Goal: Check status: Check status

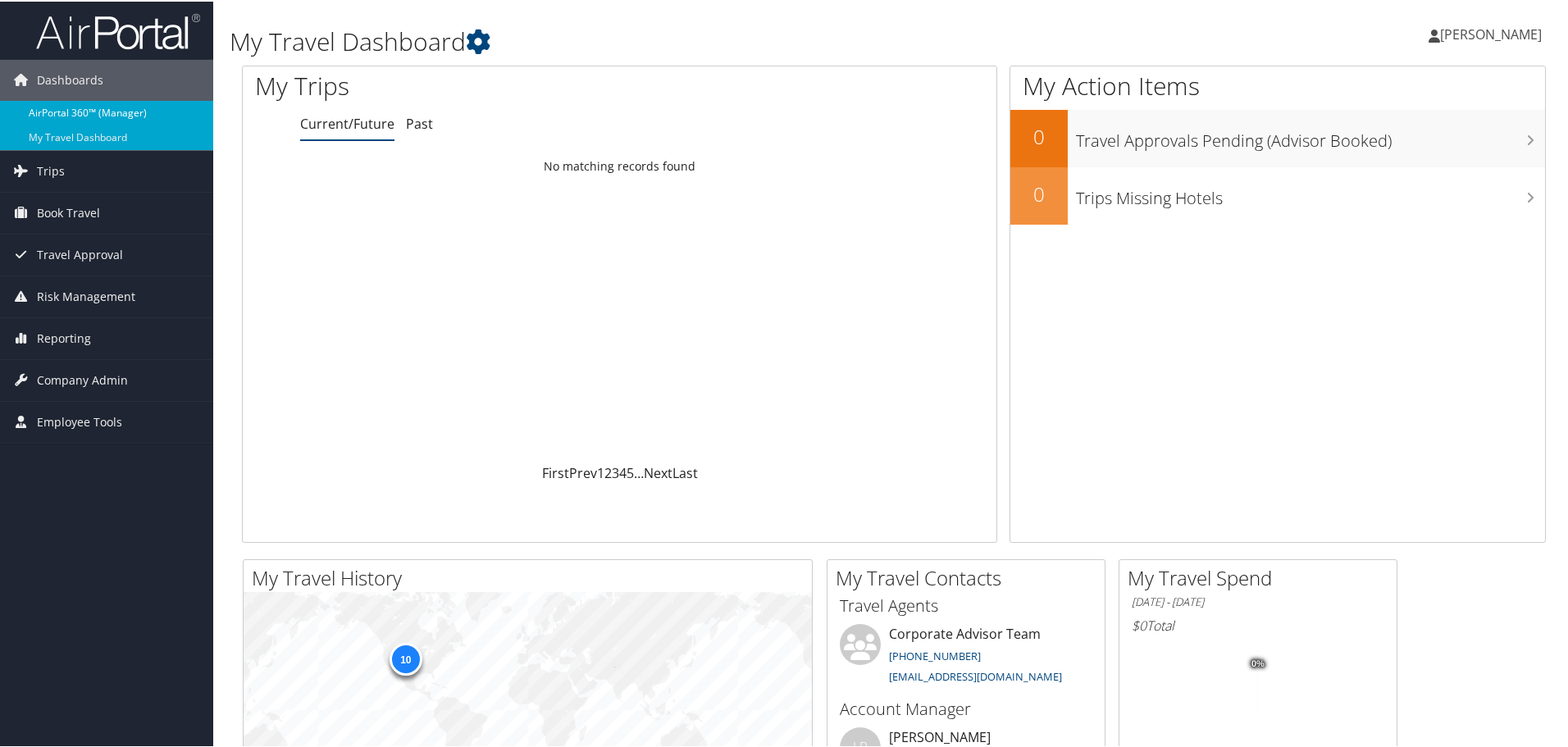
click at [66, 108] on link "AirPortal 360™ (Manager)" at bounding box center [106, 111] width 213 height 24
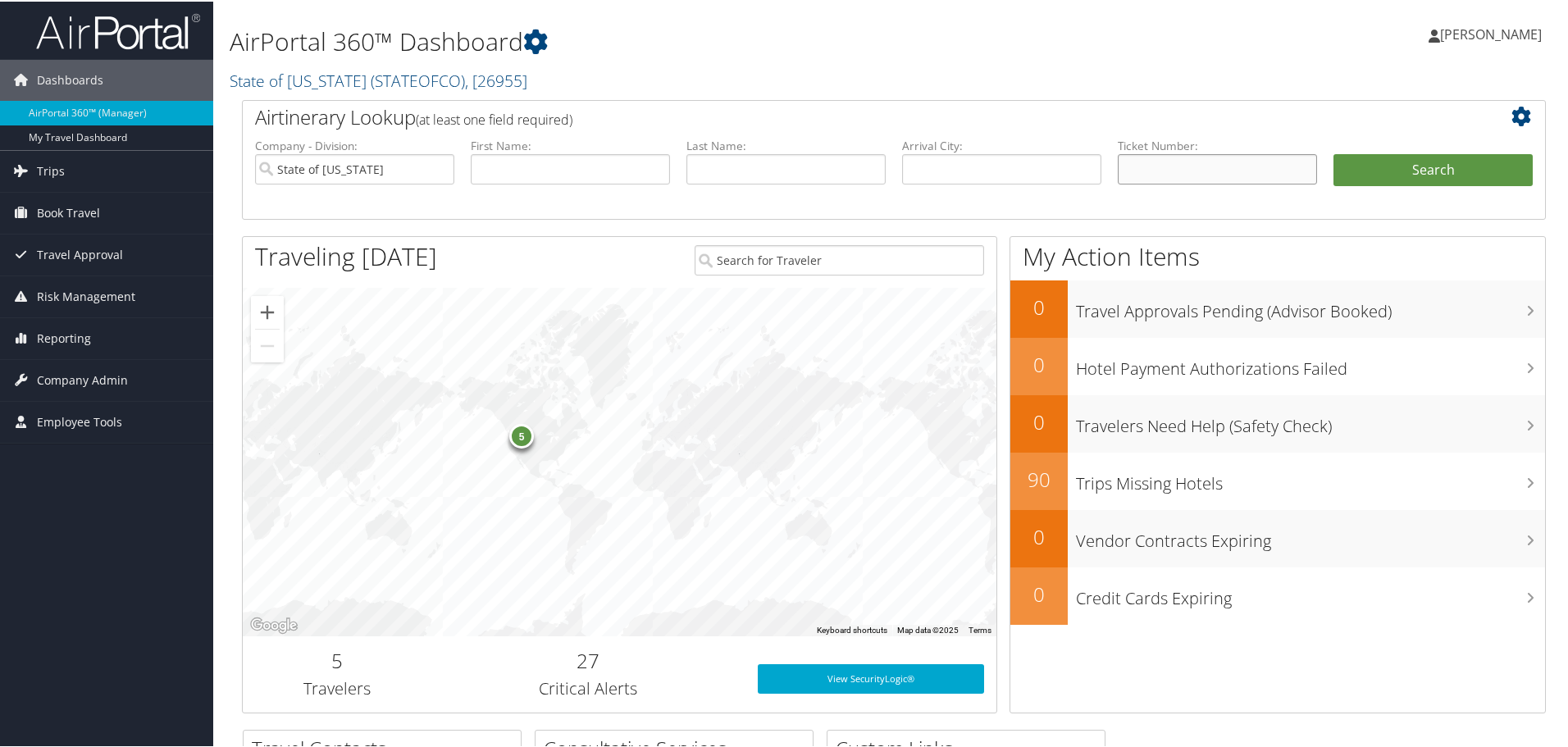
click at [1194, 162] on input "text" at bounding box center [1217, 167] width 199 height 30
paste input "0067310280790"
type input "0067310280790"
click at [1417, 160] on button "Search" at bounding box center [1433, 168] width 199 height 33
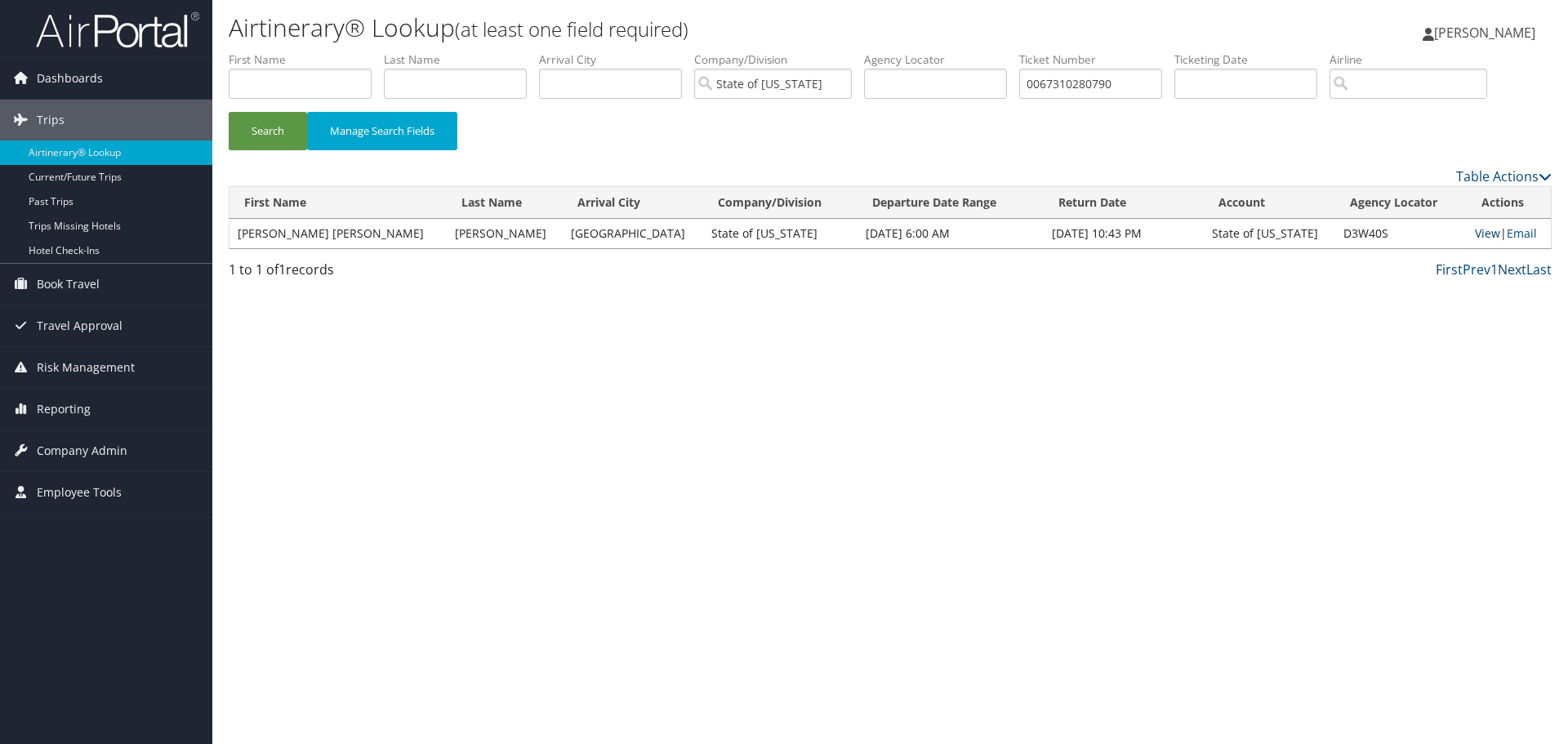
click at [1475, 233] on link "View" at bounding box center [1487, 232] width 25 height 16
click at [928, 80] on input "text" at bounding box center [936, 84] width 143 height 30
click at [977, 83] on input "text" at bounding box center [936, 84] width 143 height 30
paste input "5267310346216"
click at [229, 112] on button "Search" at bounding box center [268, 130] width 78 height 38
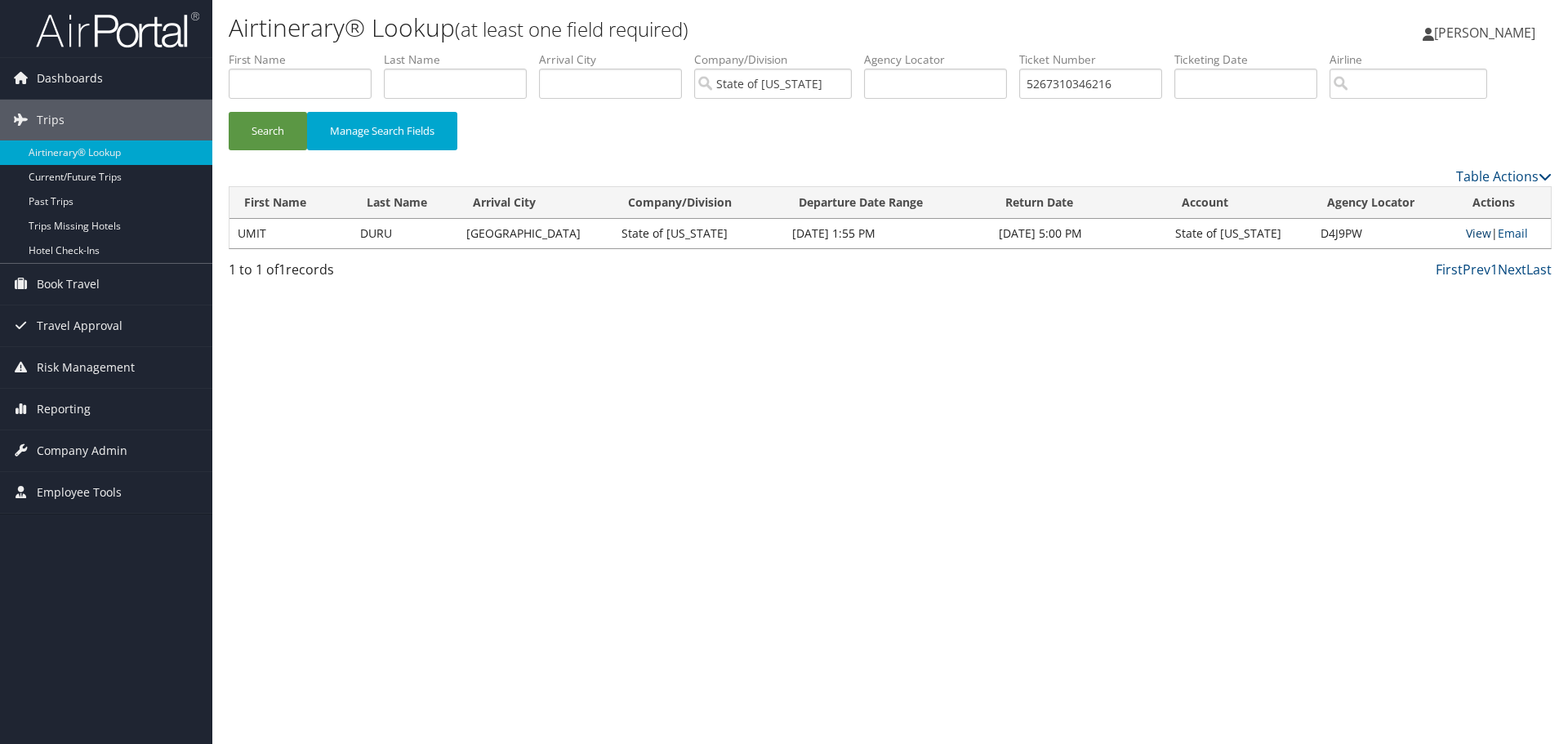
click at [1469, 233] on link "View" at bounding box center [1478, 232] width 25 height 16
click at [954, 91] on input "text" at bounding box center [936, 84] width 143 height 30
paste input "016731033322"
click at [229, 112] on button "Search" at bounding box center [268, 130] width 78 height 38
click at [1468, 237] on link "View" at bounding box center [1480, 232] width 25 height 16
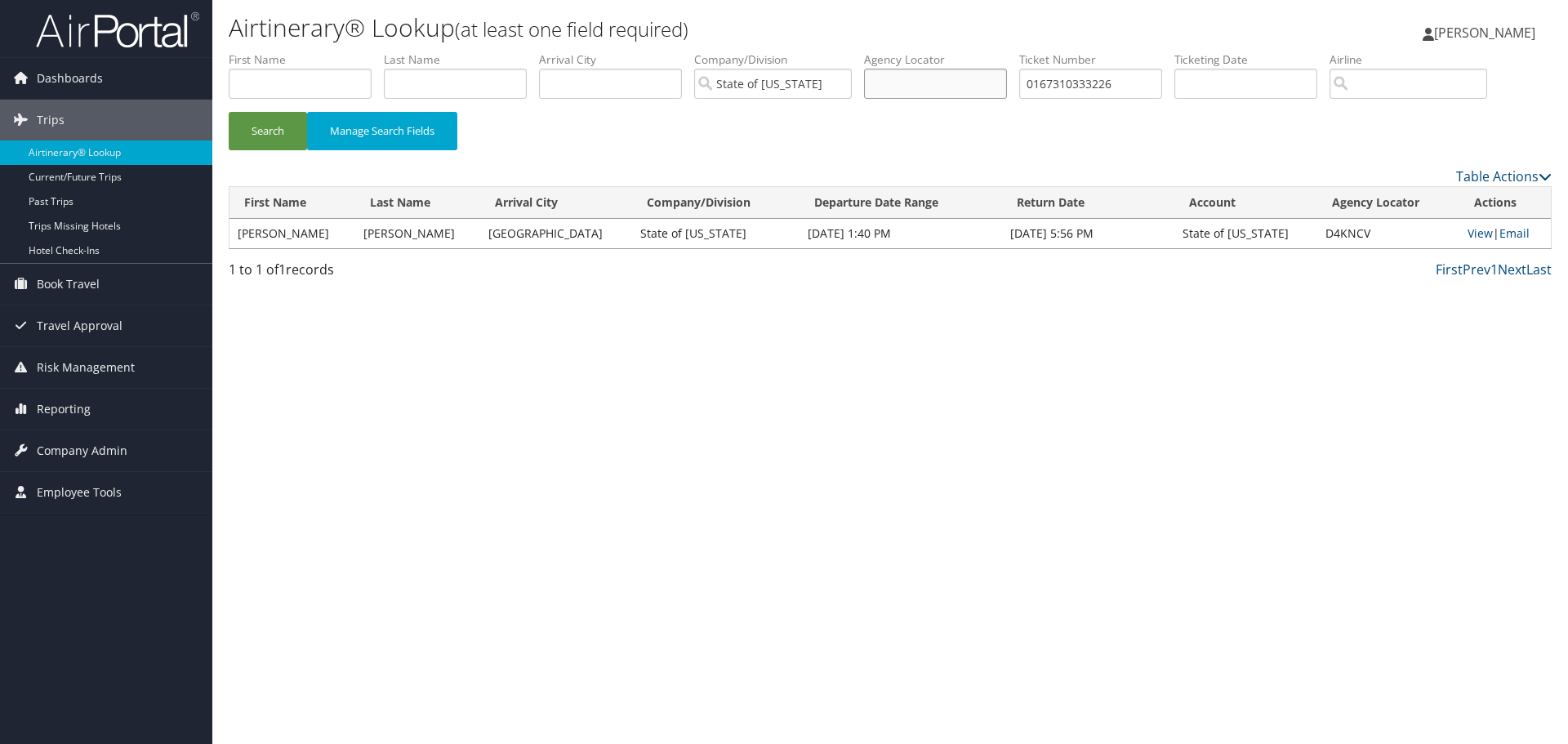
click at [945, 84] on input "text" at bounding box center [936, 84] width 143 height 30
paste input "46081"
click at [229, 112] on button "Search" at bounding box center [268, 130] width 78 height 38
click at [1472, 233] on link "View" at bounding box center [1484, 232] width 25 height 16
click at [989, 82] on input "text" at bounding box center [936, 84] width 143 height 30
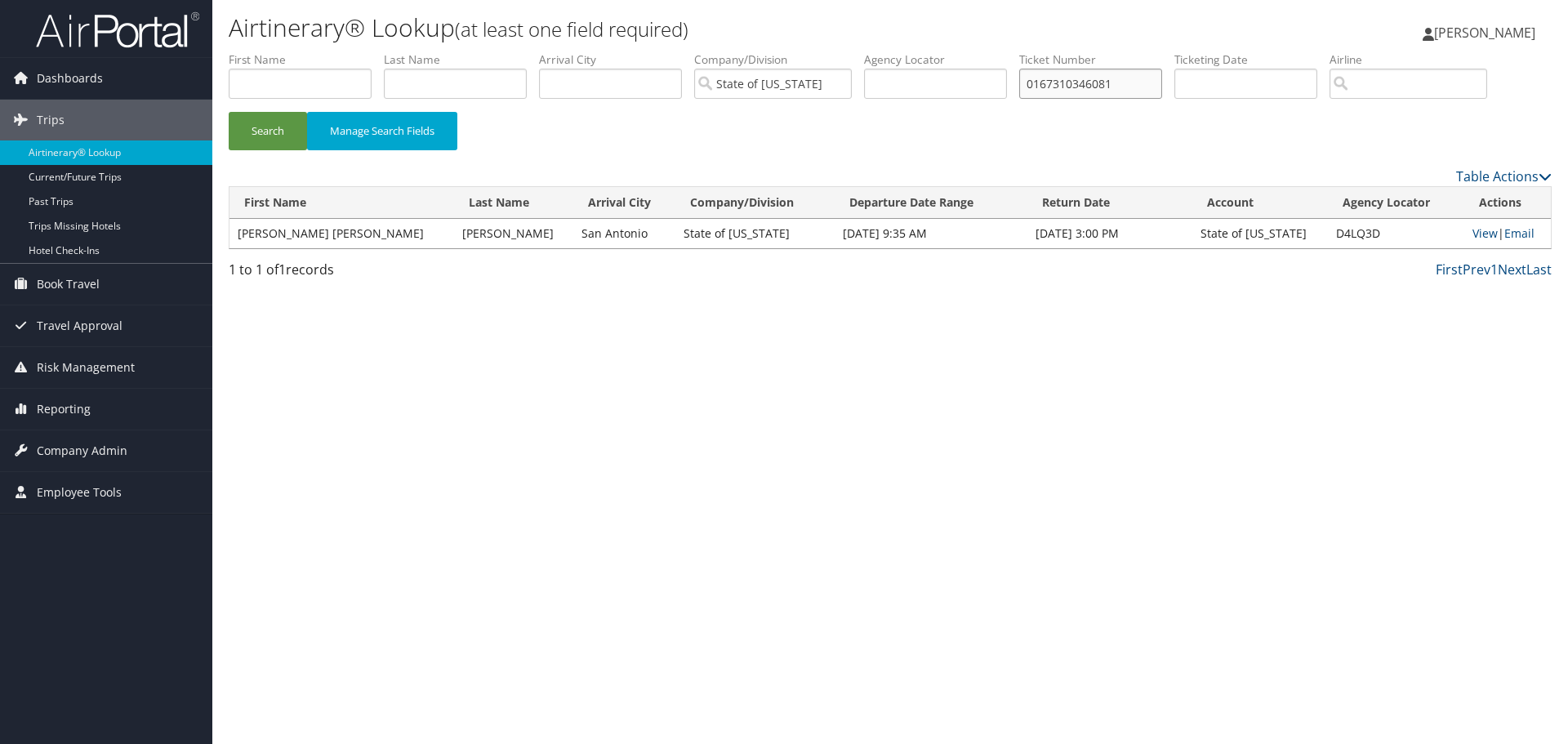
paste input "5267310374045"
click at [229, 112] on button "Search" at bounding box center [268, 130] width 78 height 38
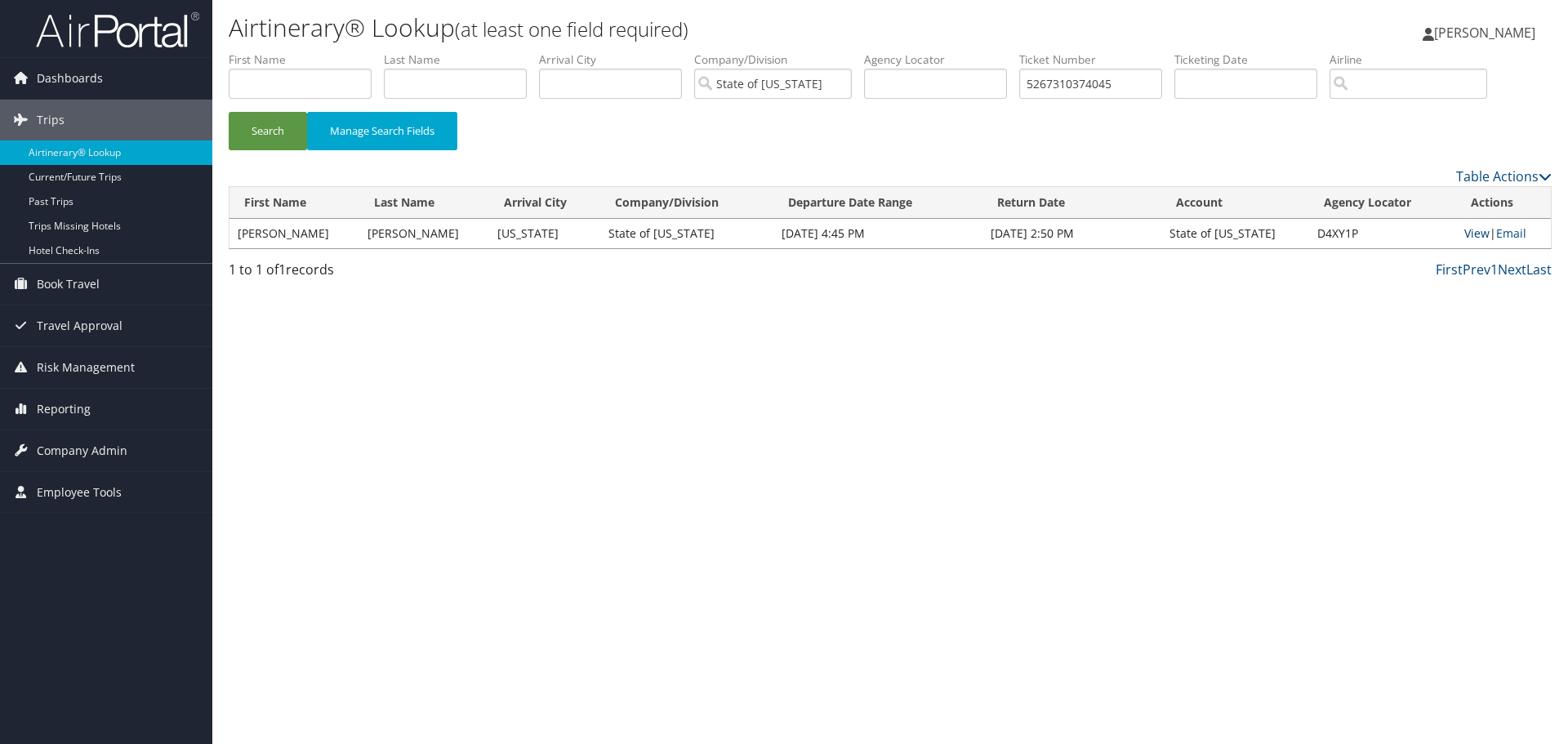
click at [1470, 236] on link "View" at bounding box center [1477, 232] width 25 height 16
click at [942, 84] on input "text" at bounding box center [936, 84] width 143 height 30
paste input "0167310383868"
click at [229, 112] on button "Search" at bounding box center [268, 130] width 78 height 38
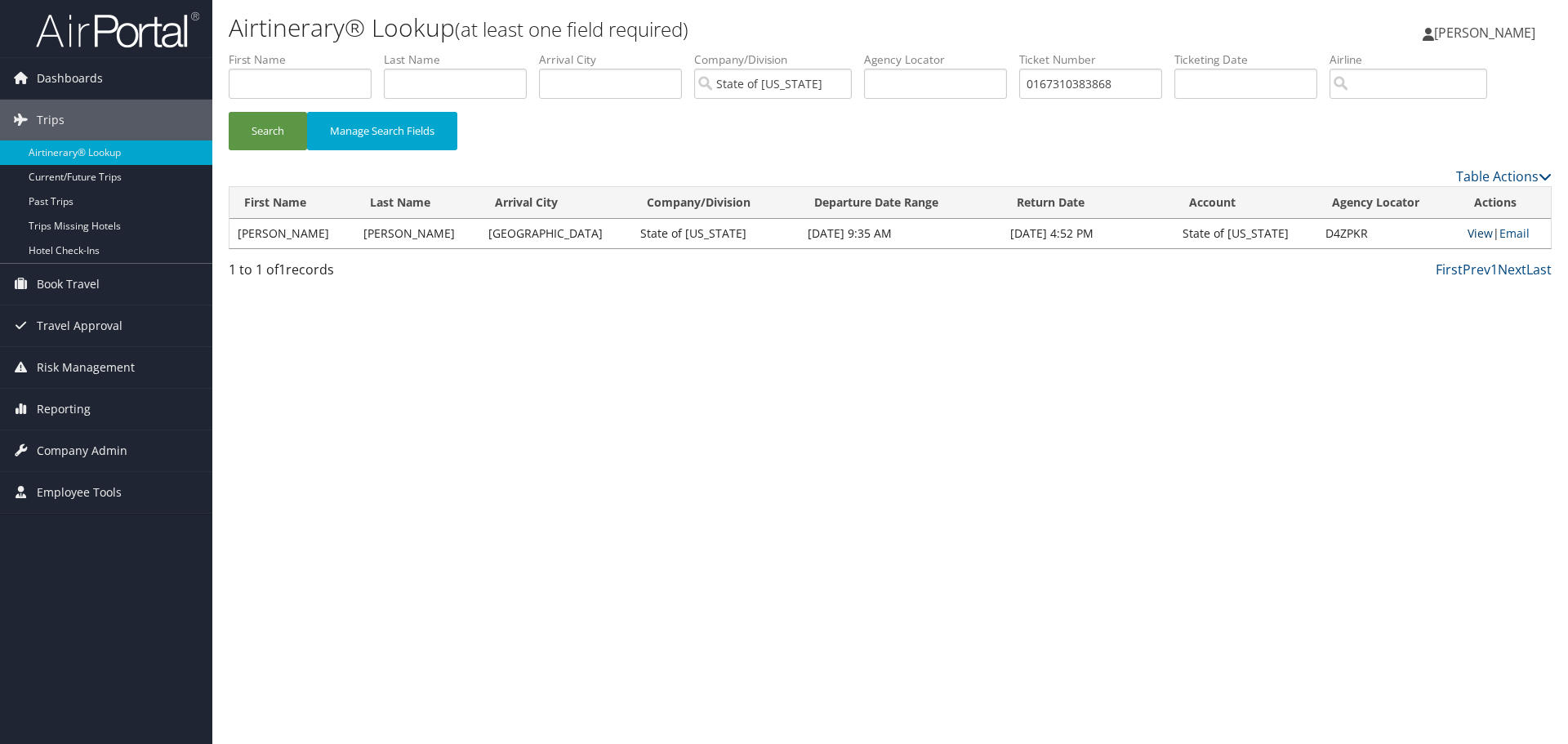
click at [1468, 233] on link "View" at bounding box center [1480, 232] width 25 height 16
click at [955, 82] on input "text" at bounding box center [936, 84] width 143 height 30
paste input "5267310417606"
type input "5267310417606"
click at [229, 112] on button "Search" at bounding box center [268, 130] width 78 height 38
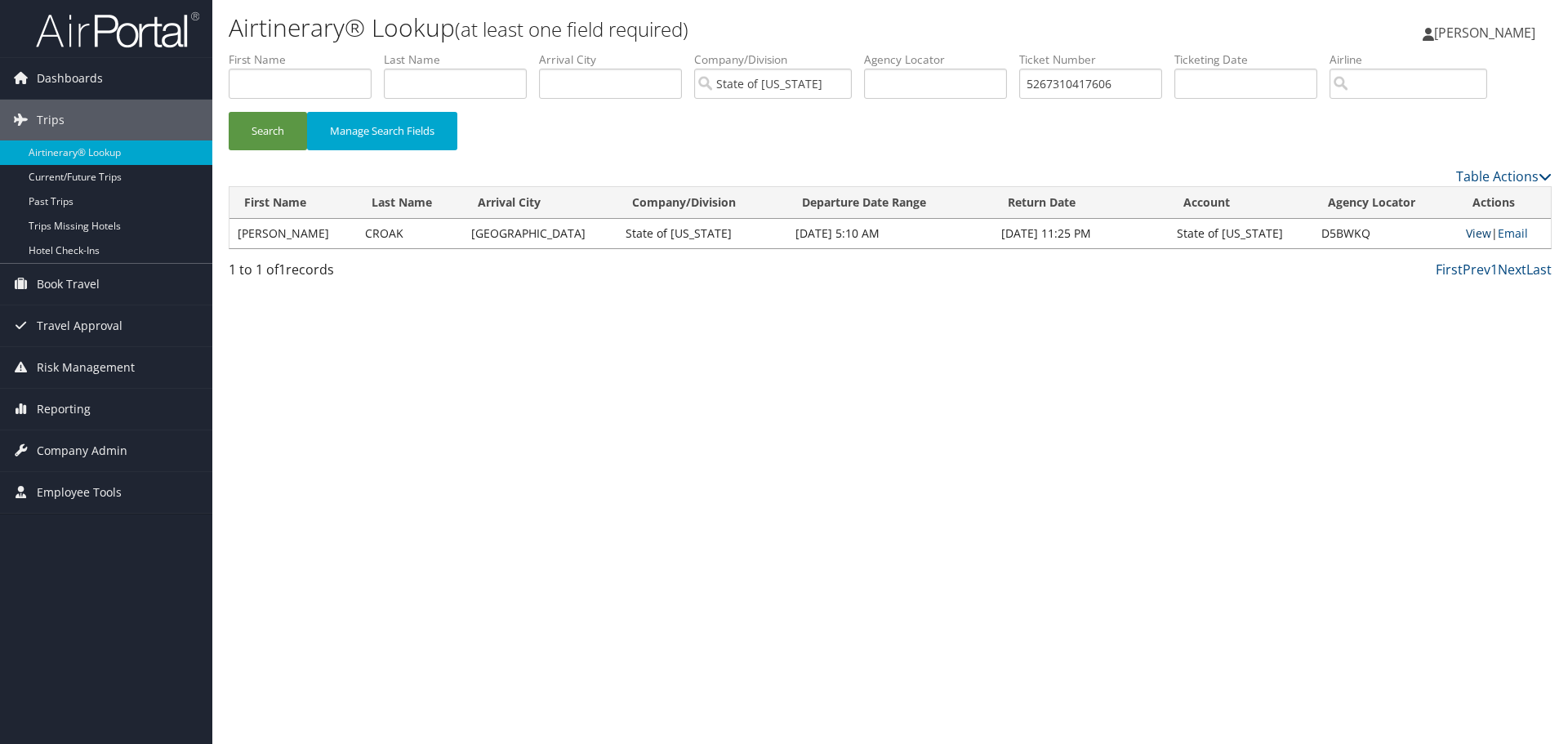
click at [1468, 238] on link "View" at bounding box center [1478, 232] width 25 height 16
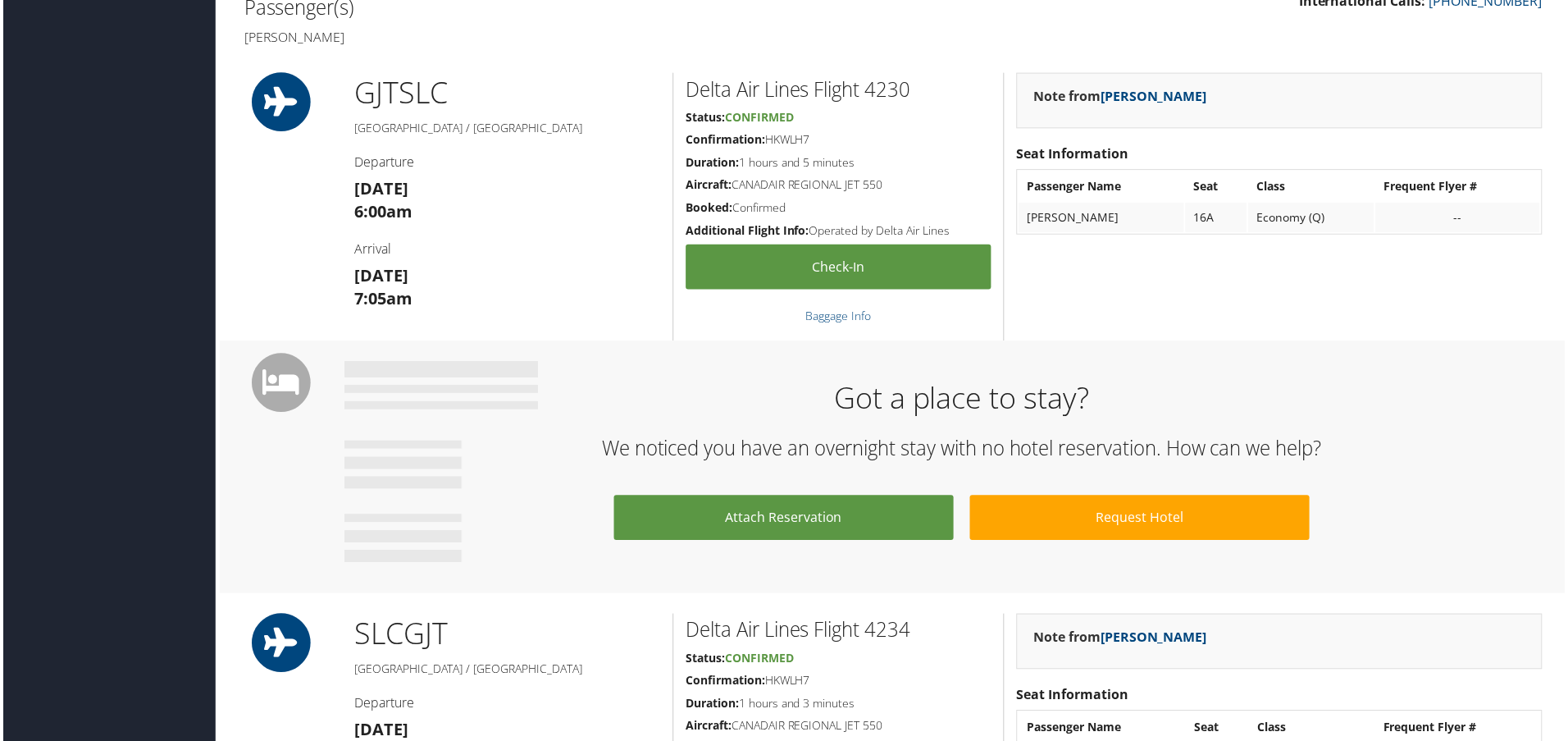
scroll to position [492, 0]
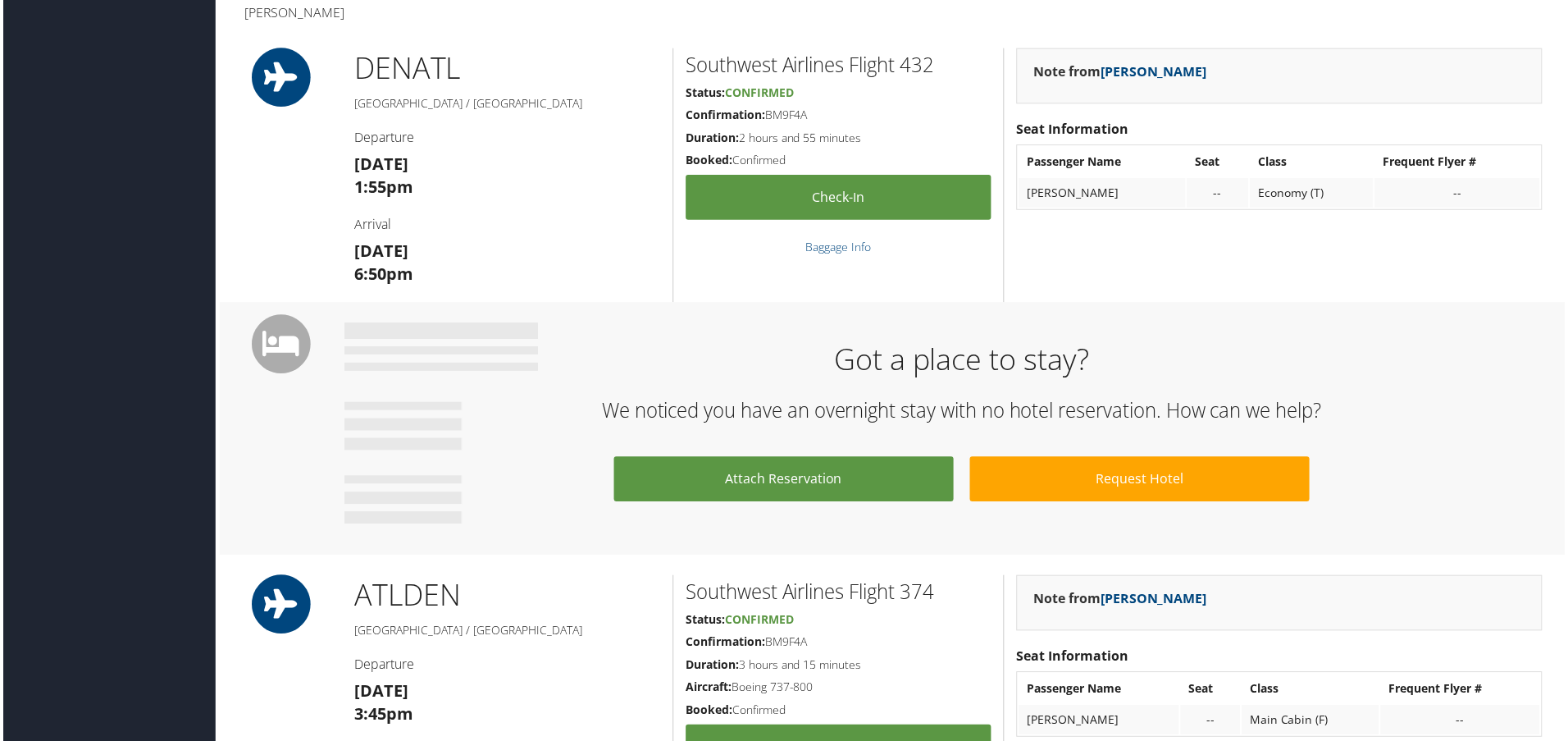
scroll to position [575, 0]
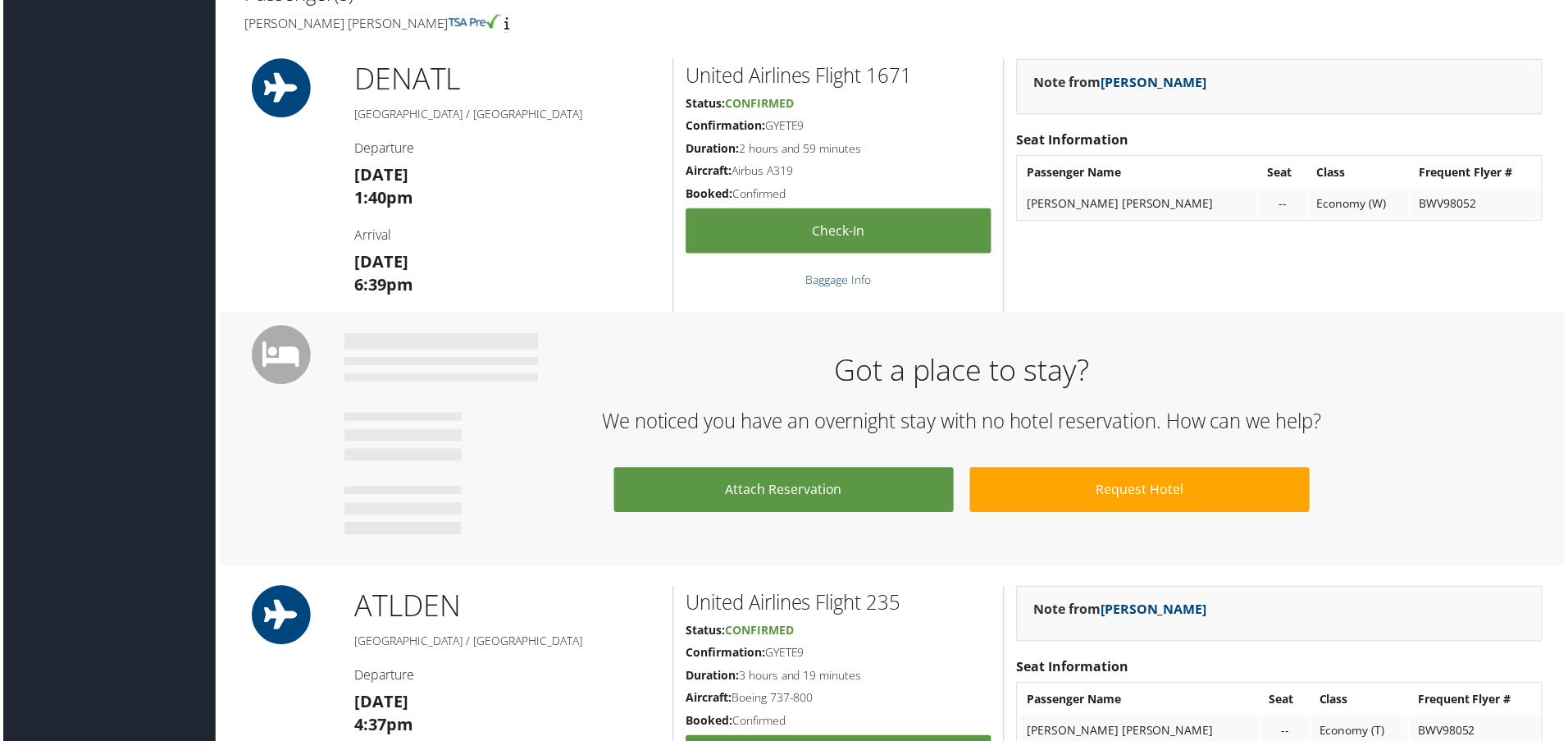
scroll to position [572, 0]
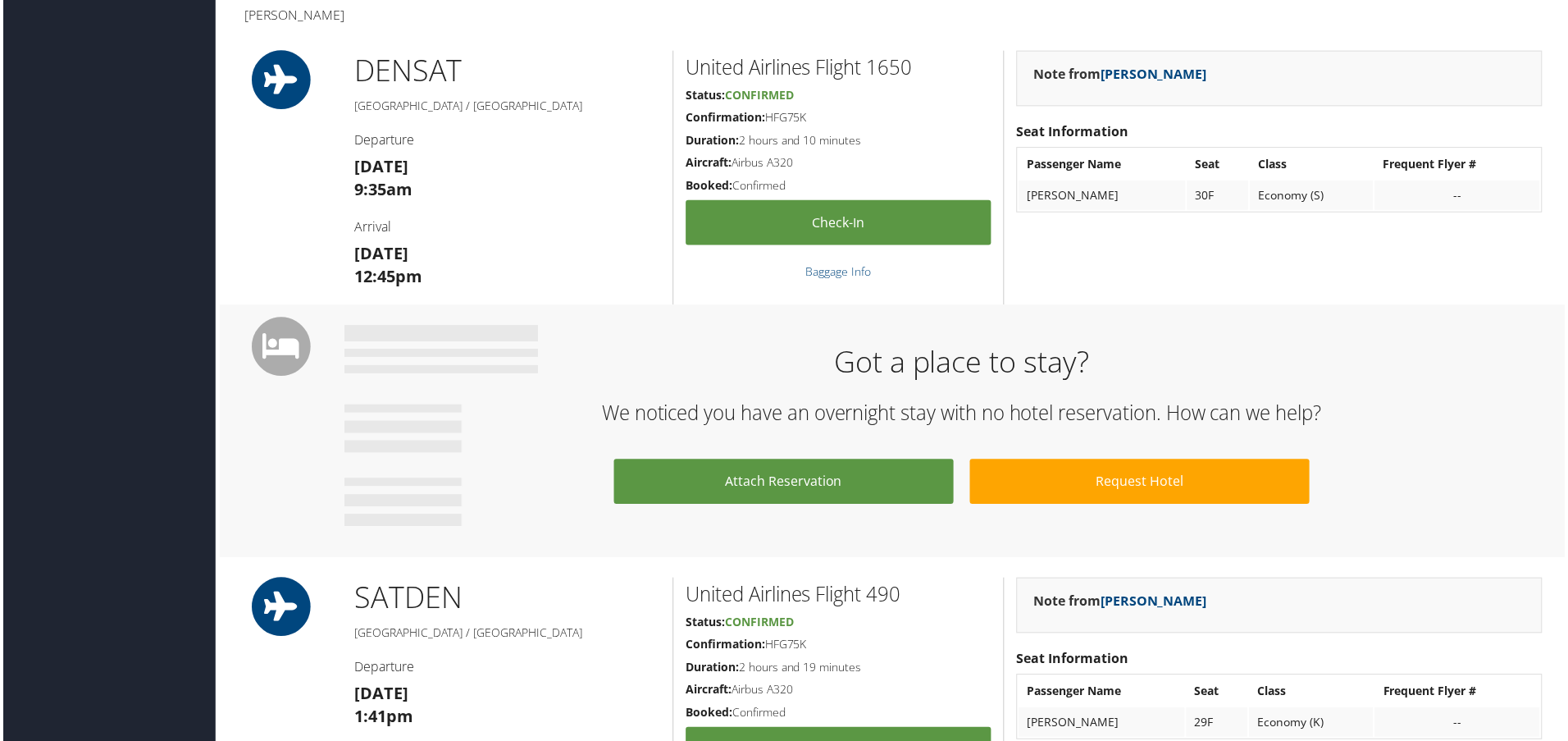
scroll to position [572, 0]
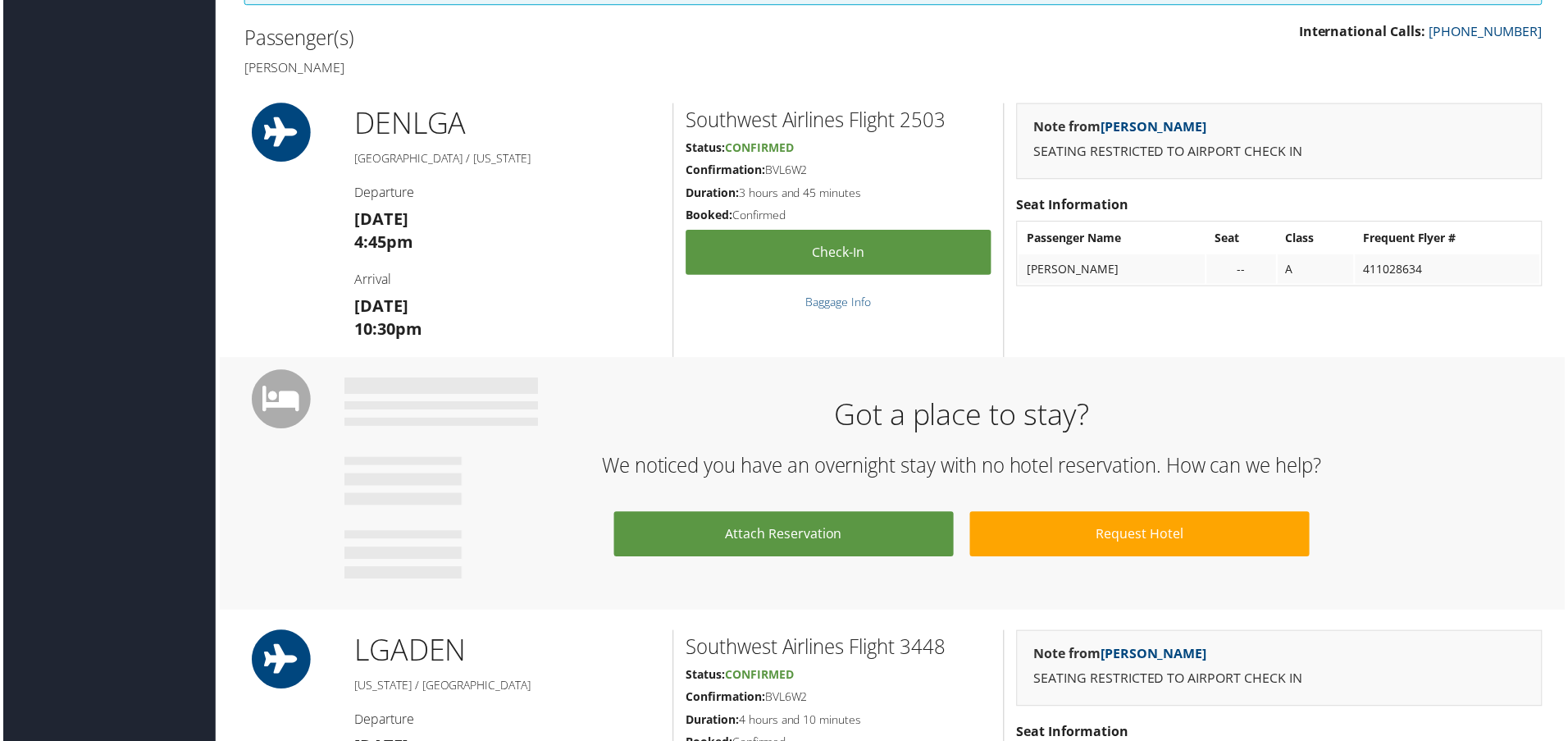
scroll to position [572, 0]
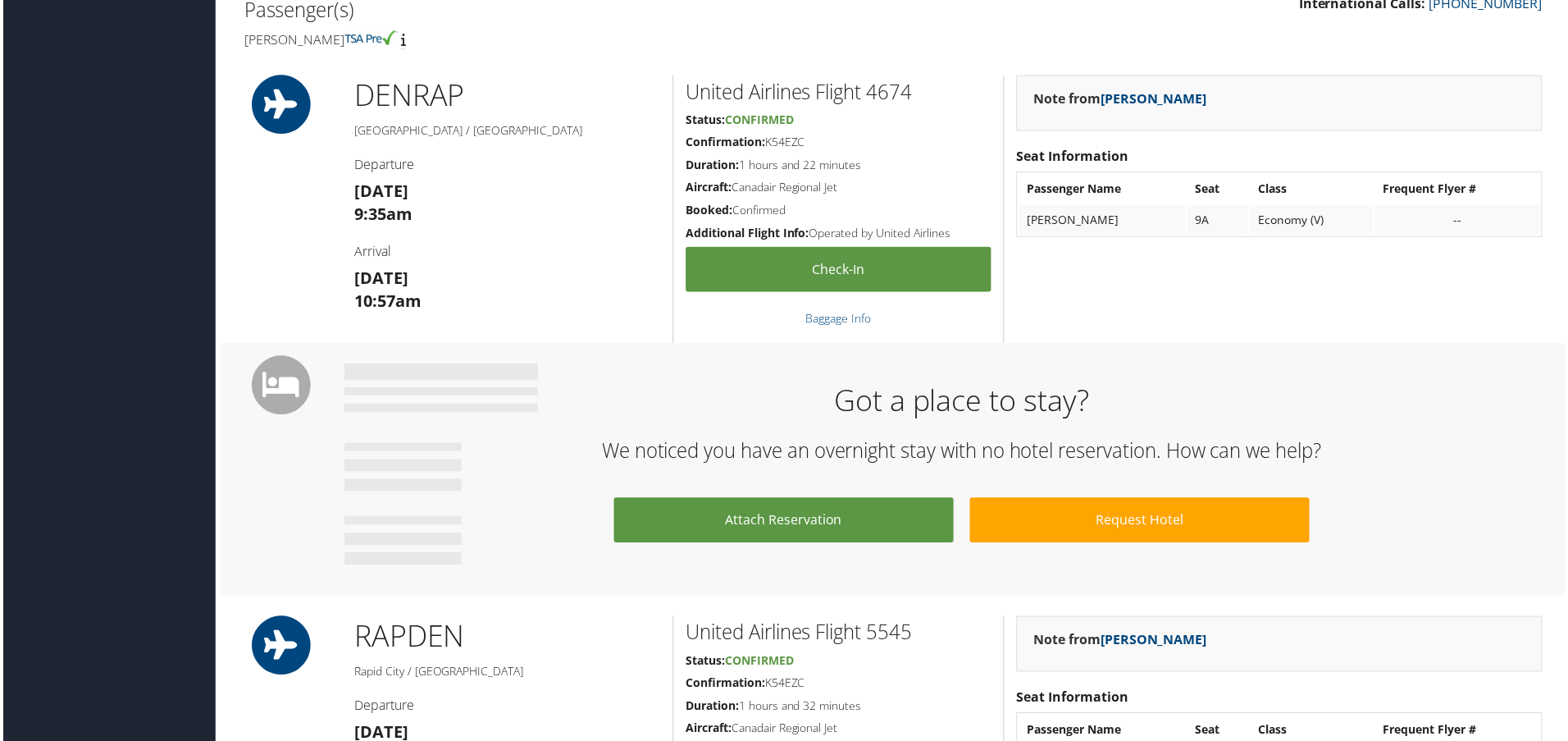
scroll to position [600, 0]
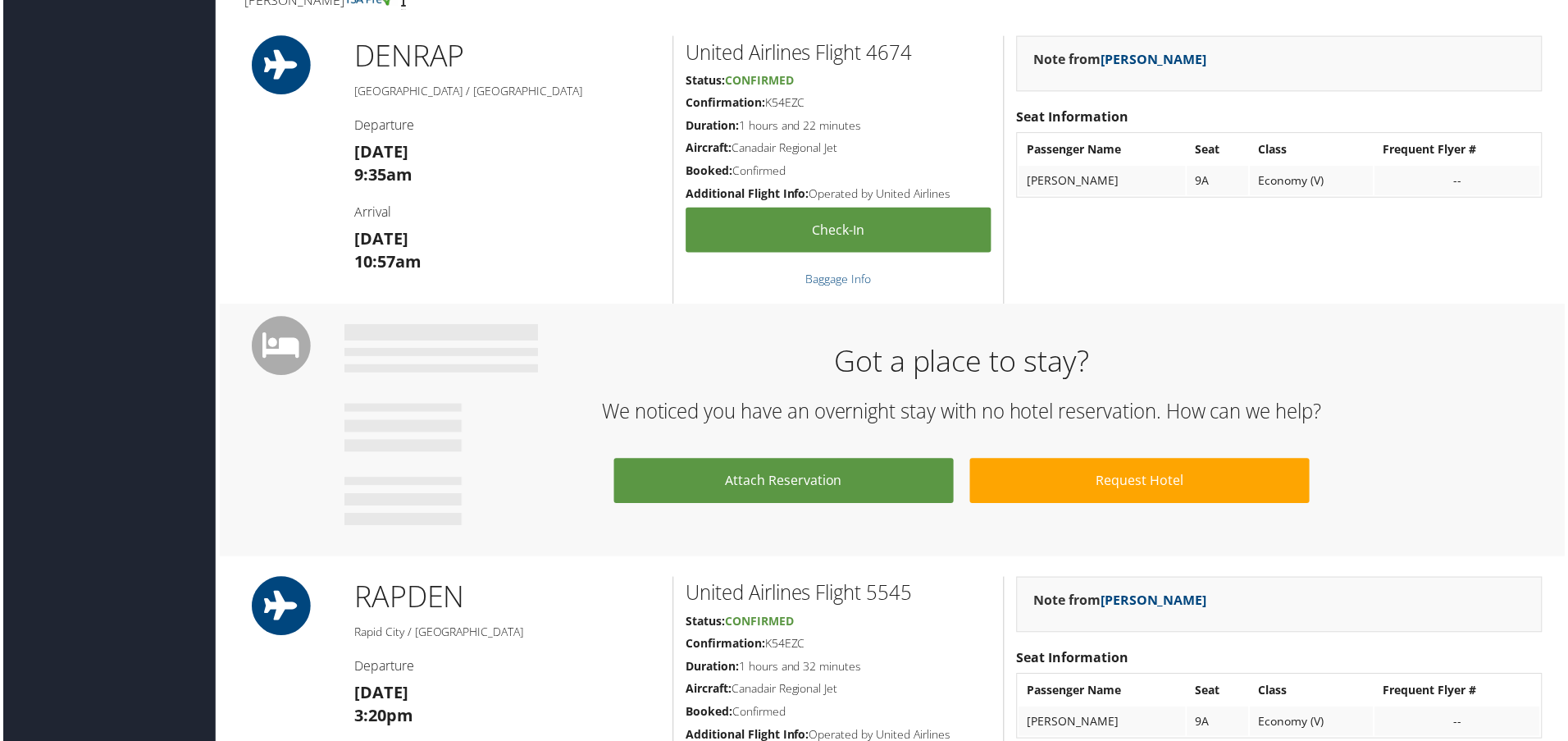
scroll to position [543, 0]
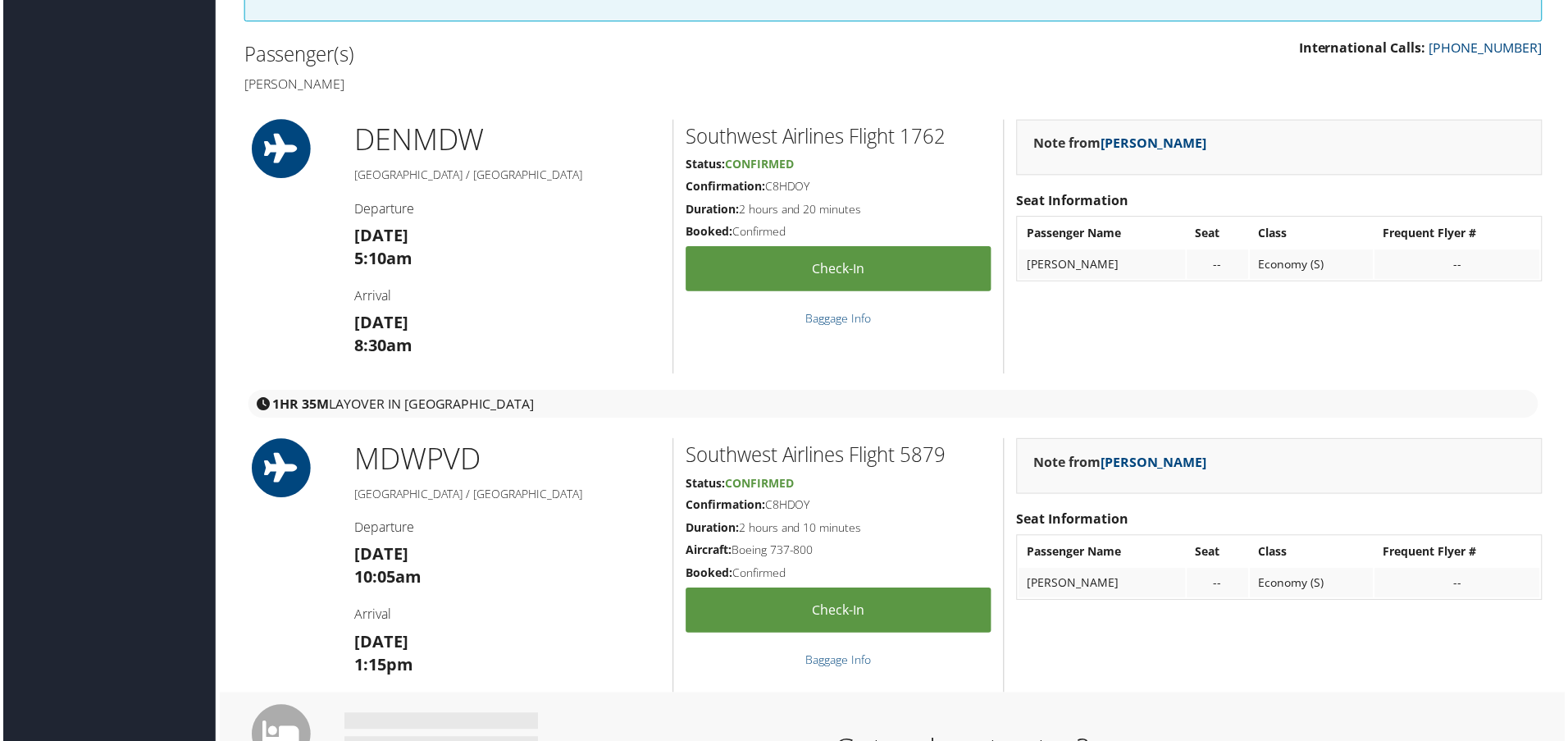
scroll to position [556, 0]
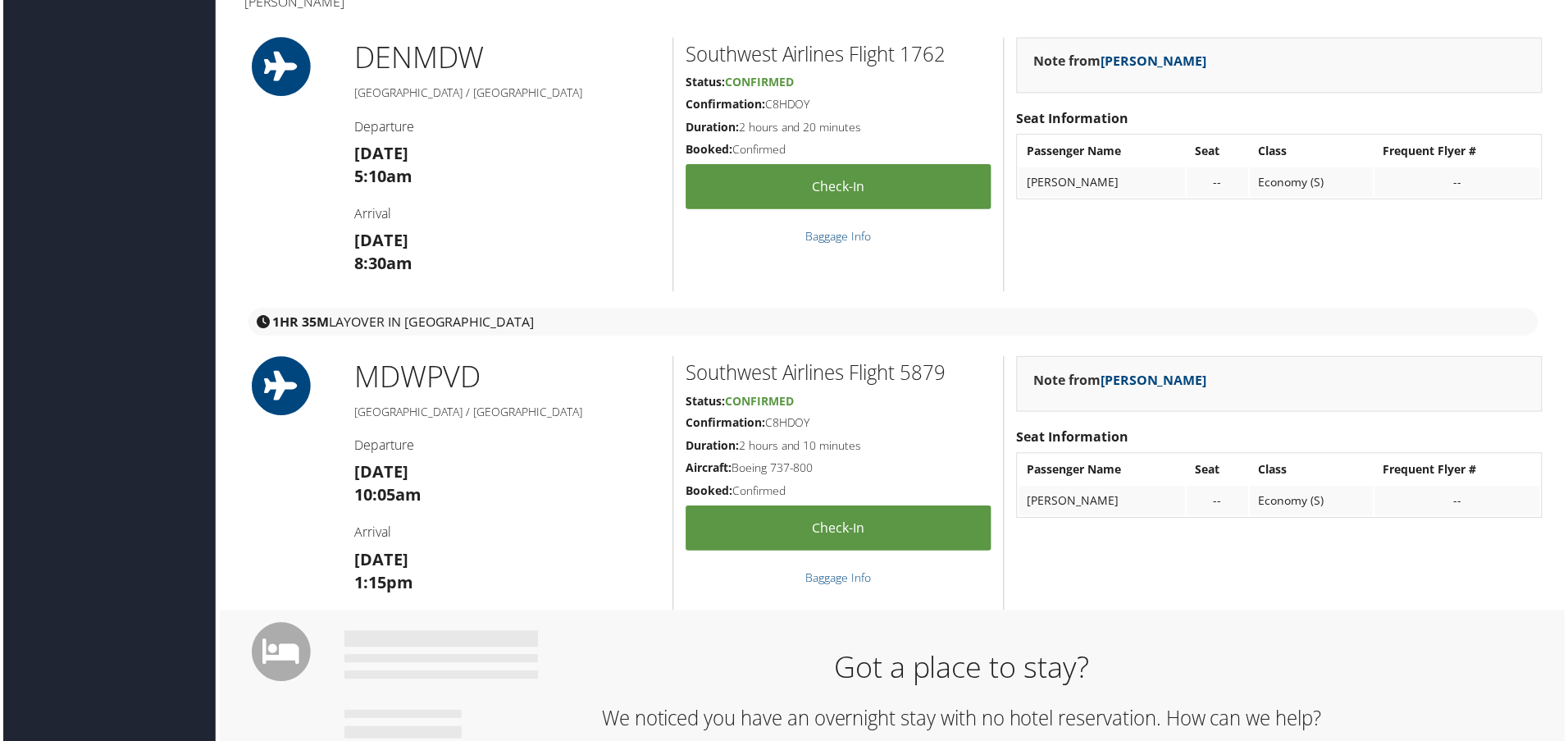
click at [615, 69] on h1 "DEN MDW" at bounding box center [506, 58] width 307 height 41
